Goal: Task Accomplishment & Management: Manage account settings

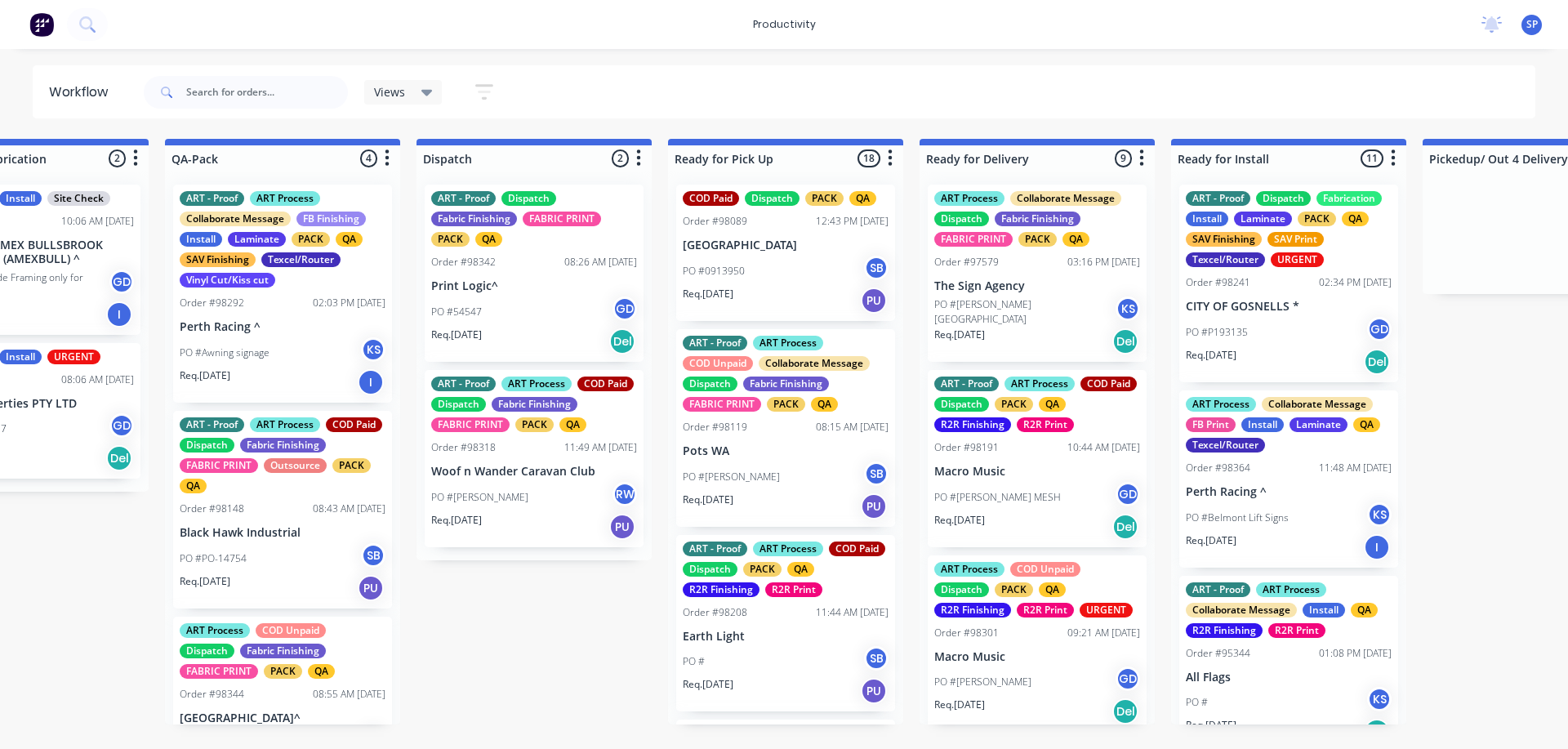
scroll to position [82, 0]
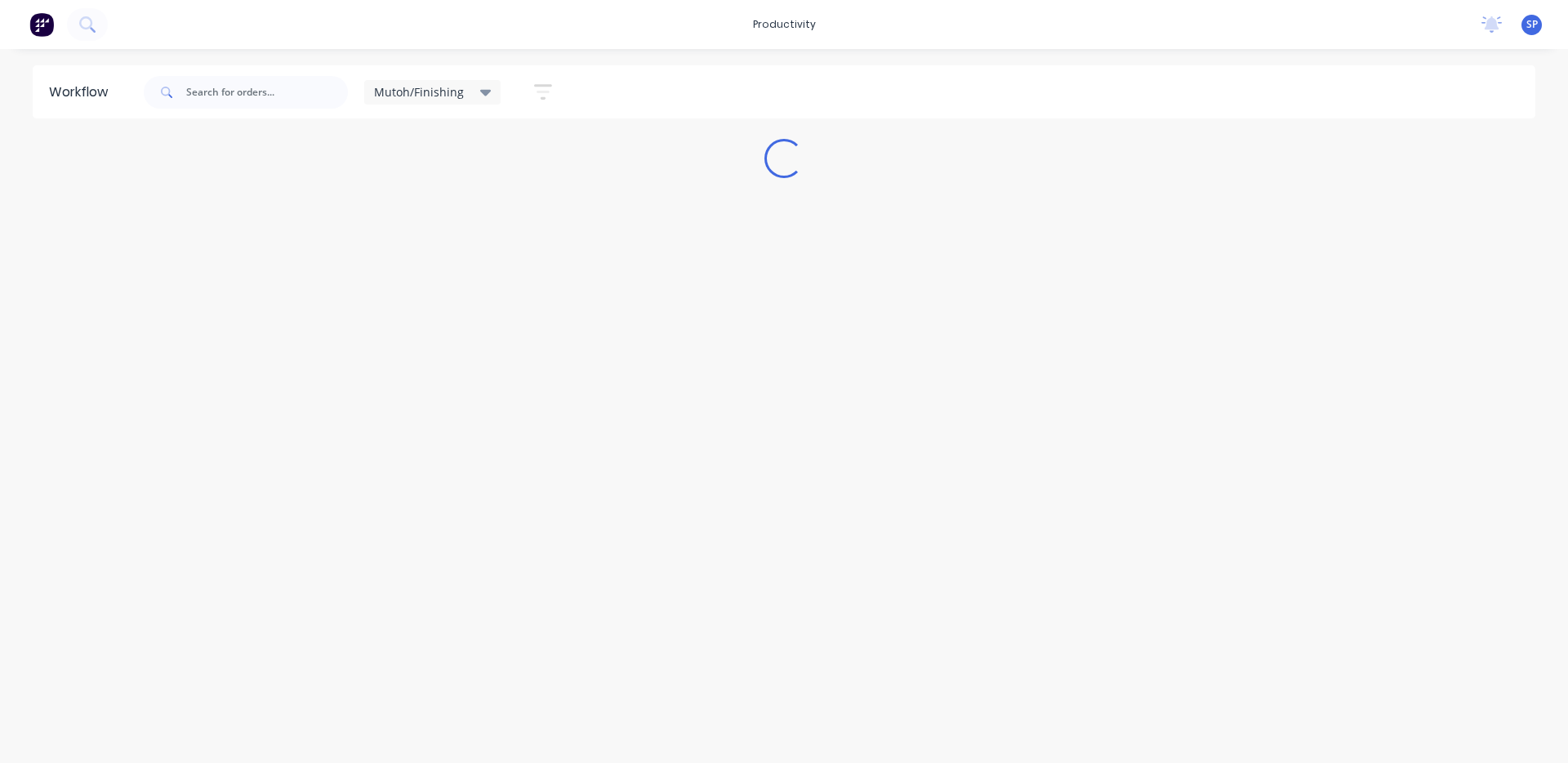
click at [480, 91] on icon at bounding box center [486, 93] width 11 height 7
click at [401, 213] on button "None" at bounding box center [463, 214] width 174 height 19
click at [456, 629] on div "Workflow Views Save new view None edit Mutoh/Finishing (Default) edit ART DEPT …" at bounding box center [784, 398] width 1568 height 665
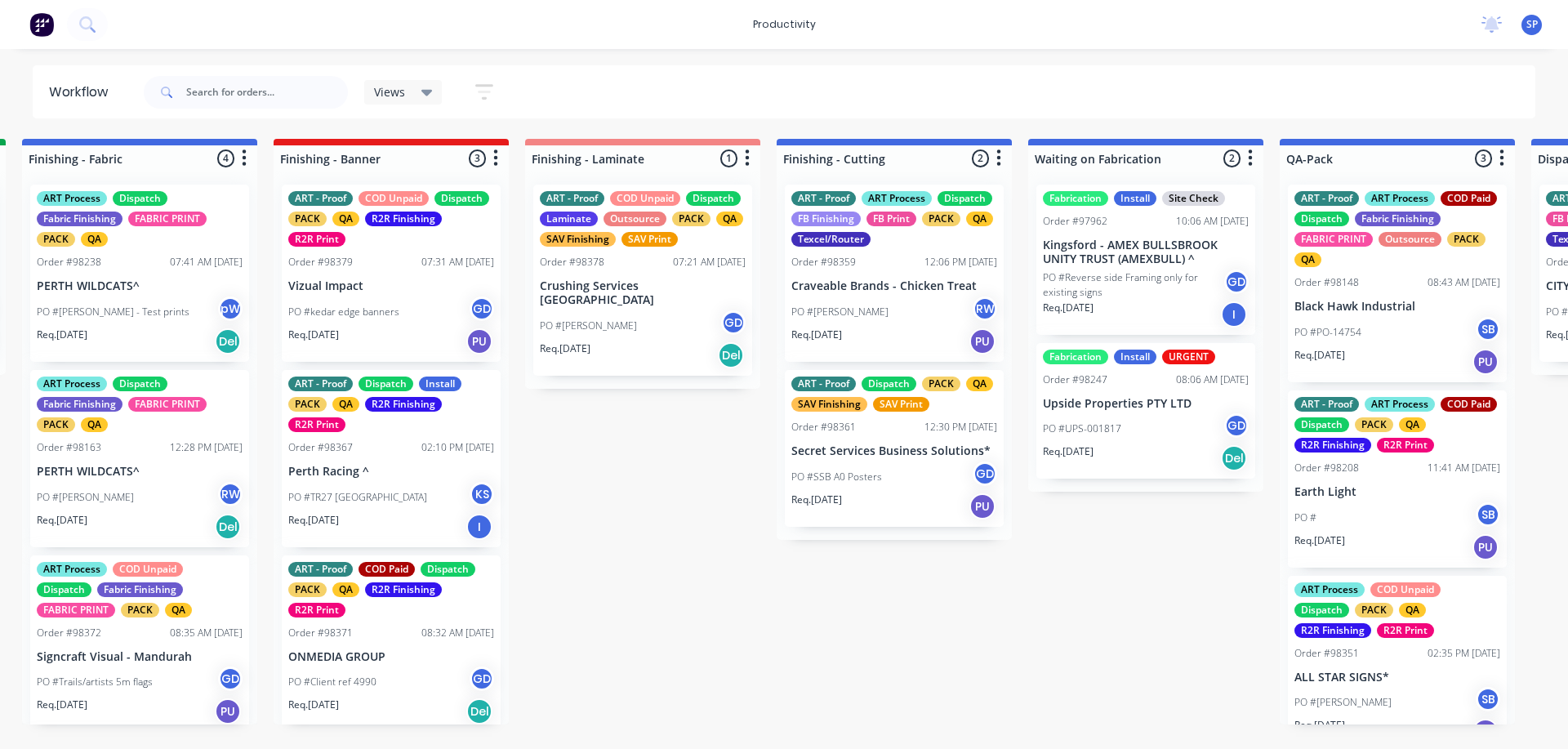
scroll to position [0, 3160]
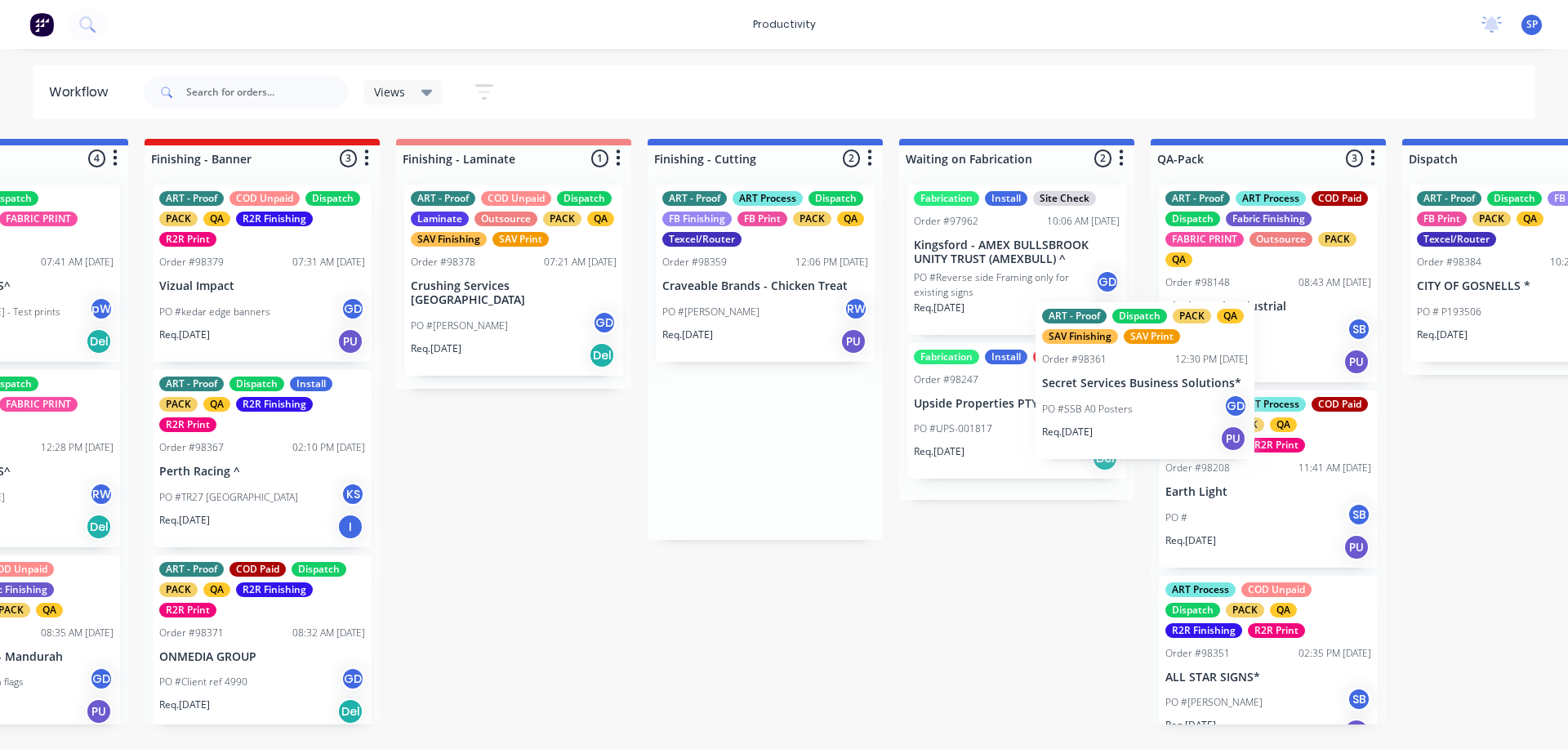
drag, startPoint x: 739, startPoint y: 475, endPoint x: 1133, endPoint y: 396, distance: 401.8
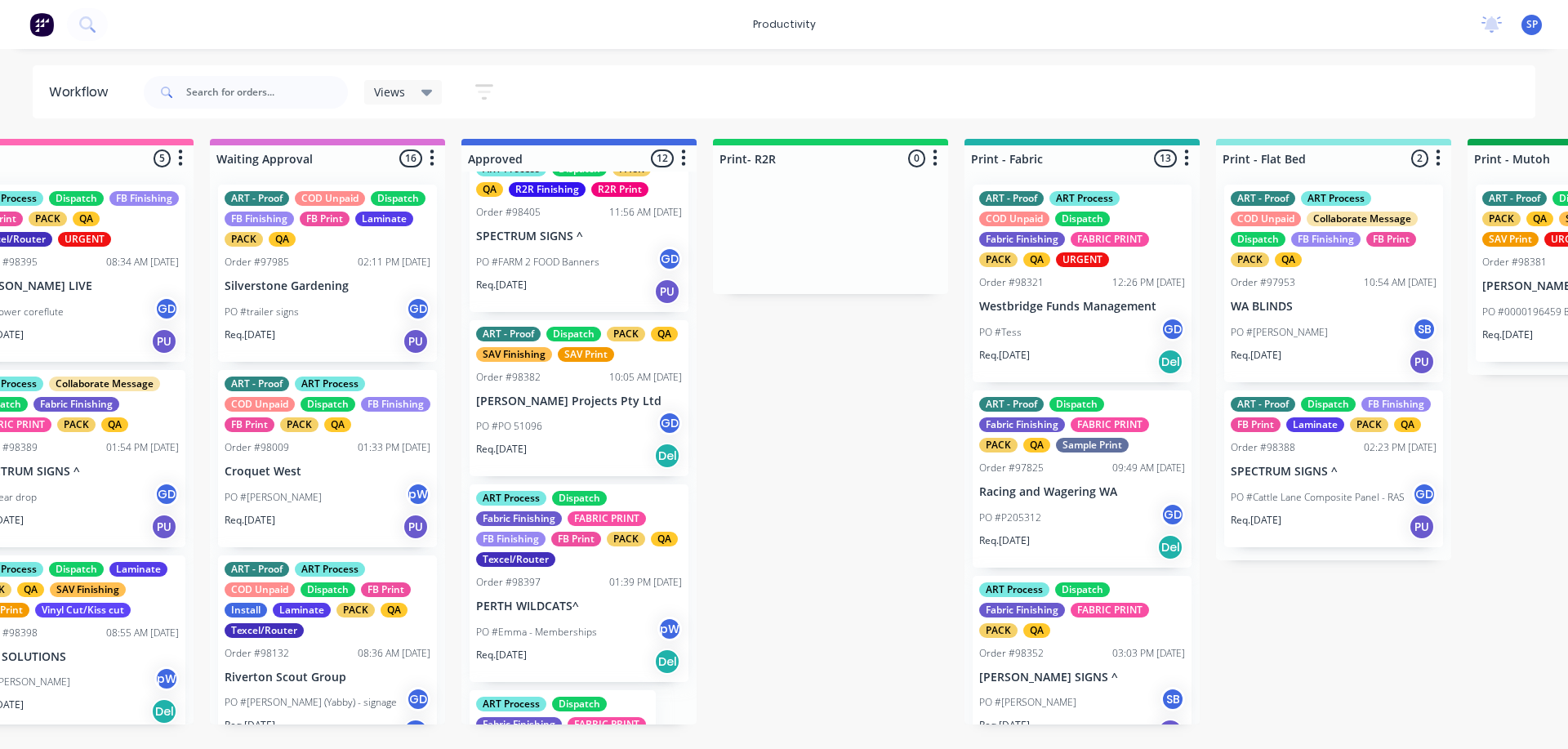
scroll to position [1144, 0]
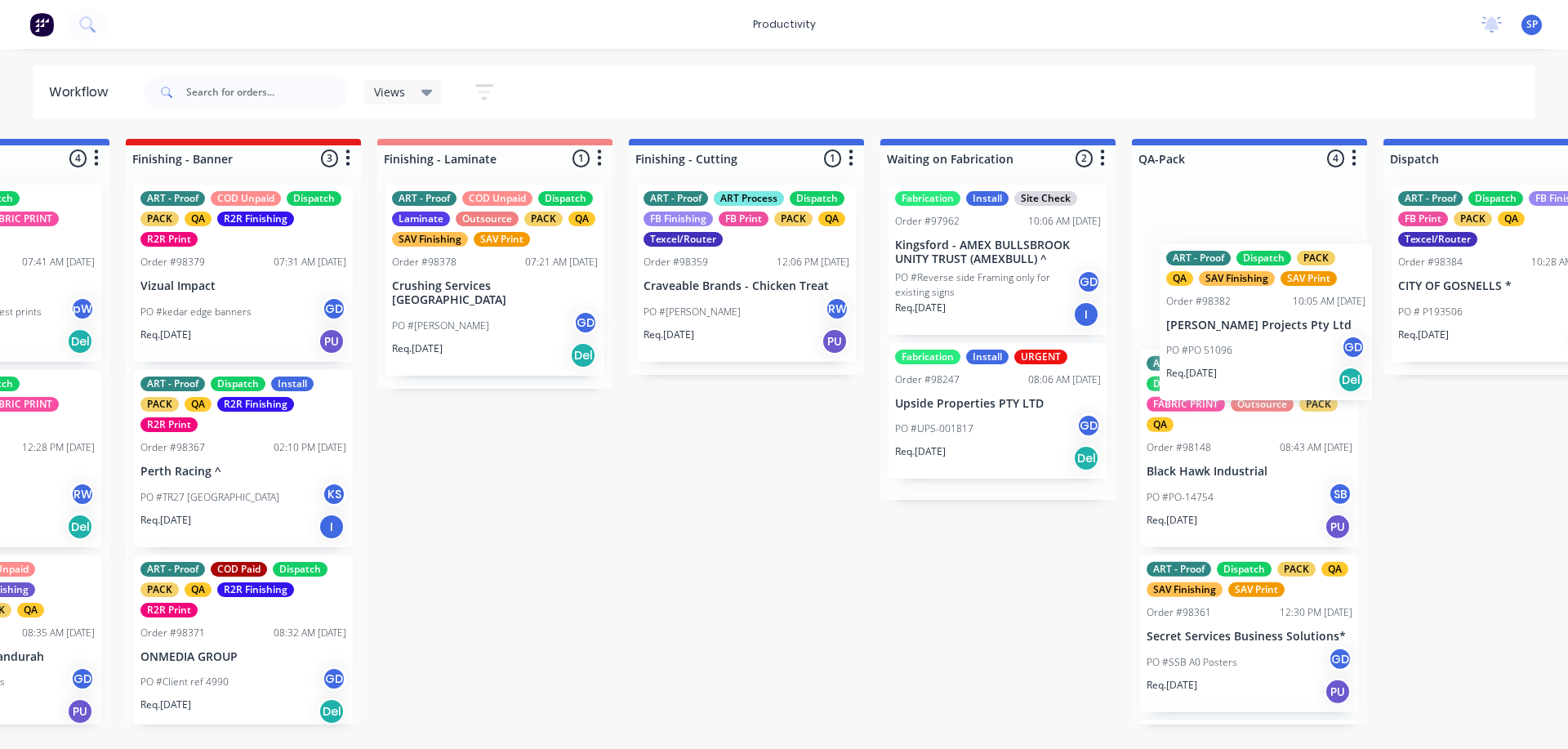
drag, startPoint x: 518, startPoint y: 436, endPoint x: 1210, endPoint y: 341, distance: 698.5
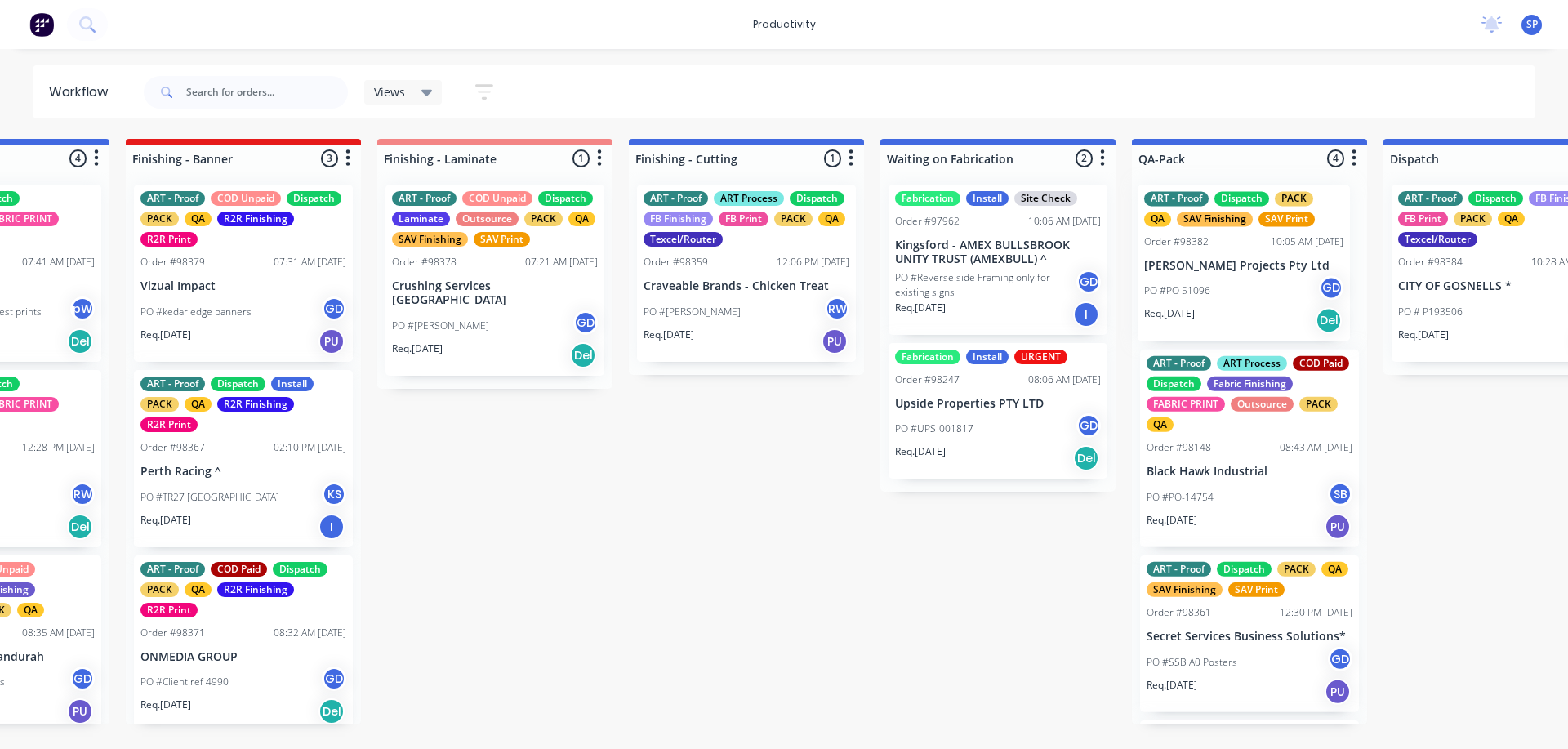
scroll to position [0, 3182]
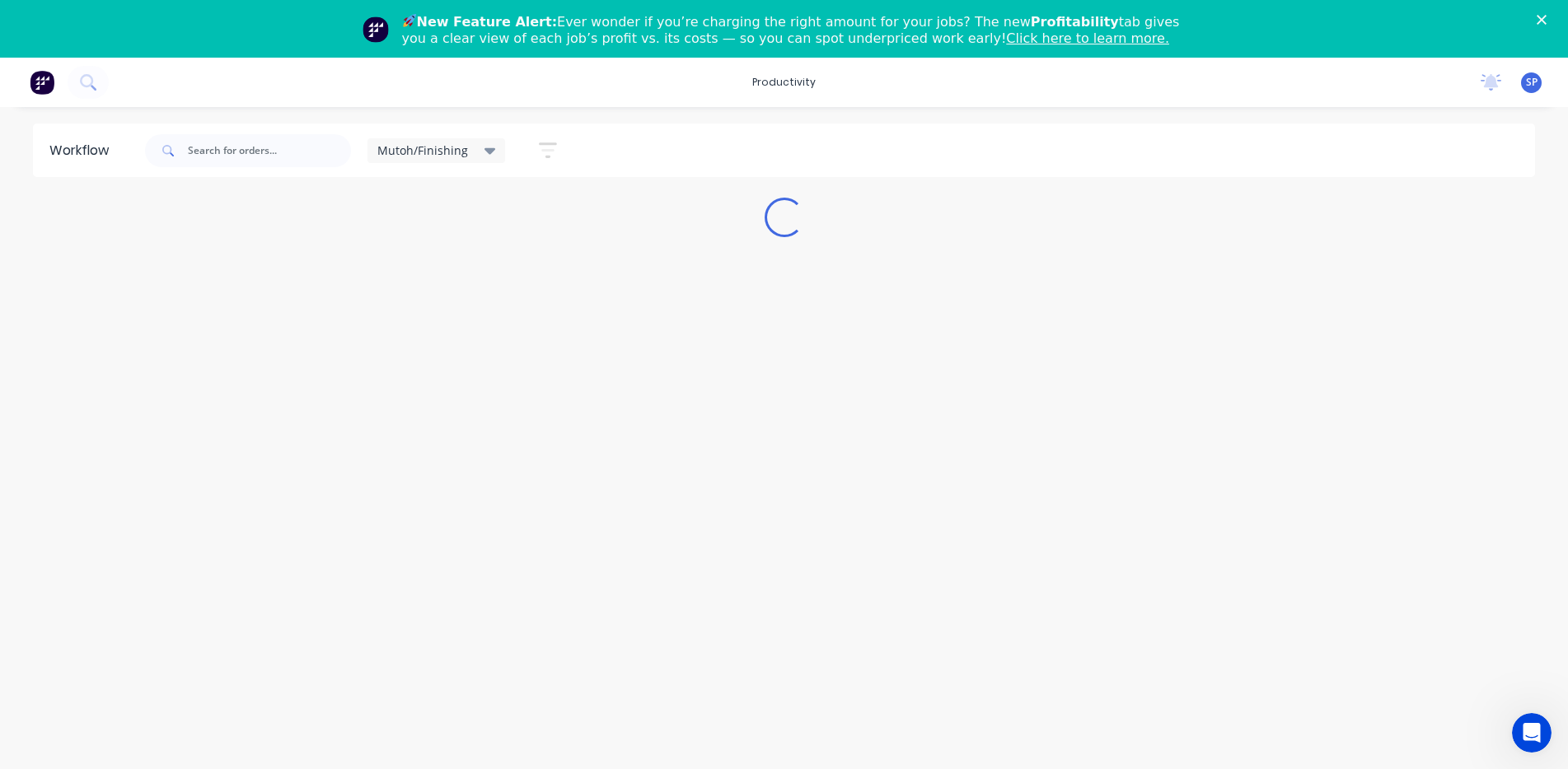
click at [480, 151] on div "Mutoh/Finishing" at bounding box center [437, 151] width 119 height 15
click at [403, 272] on button "None" at bounding box center [467, 273] width 175 height 19
click at [1546, 19] on polygon "Close" at bounding box center [1541, 20] width 10 height 10
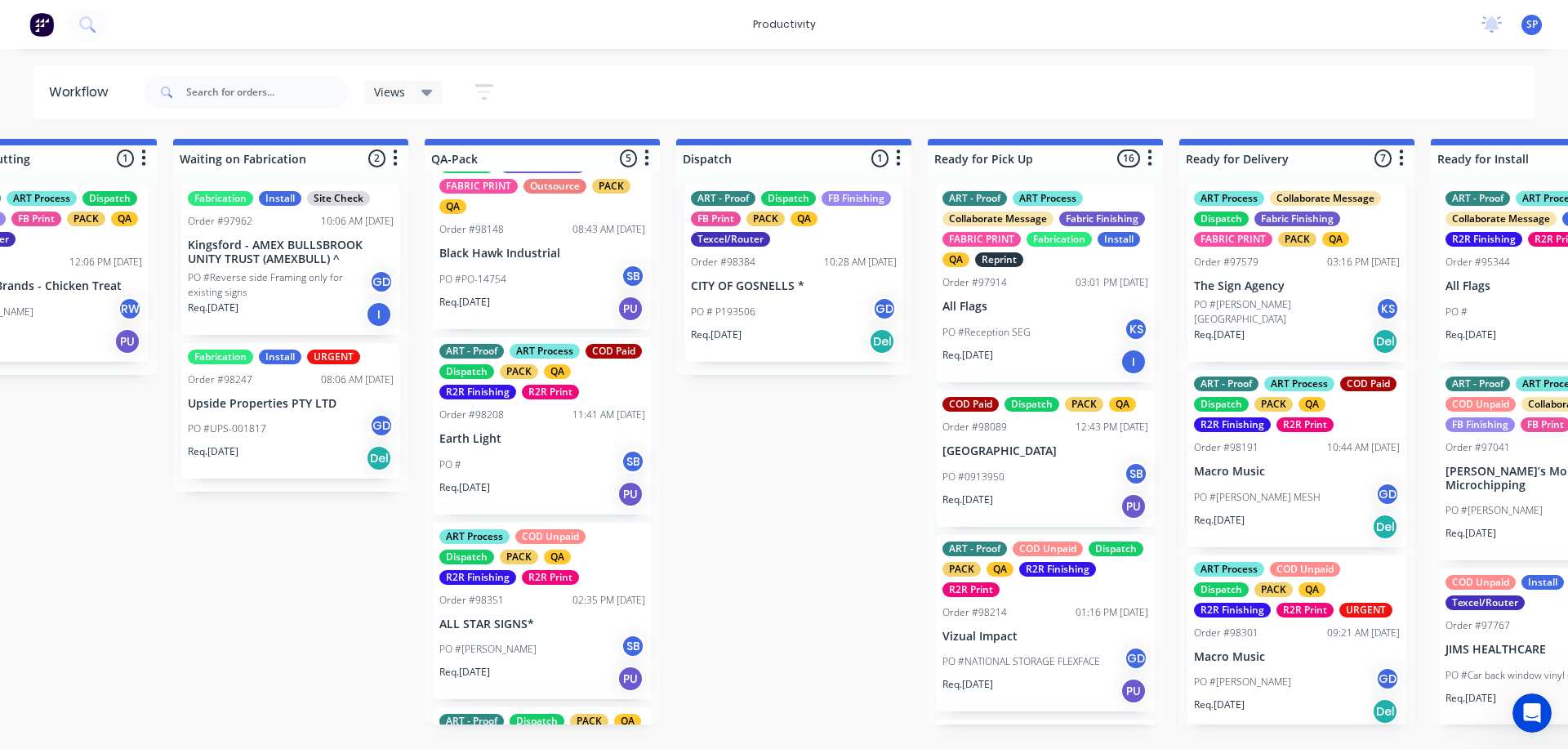
scroll to position [82, 0]
